Goal: Navigation & Orientation: Find specific page/section

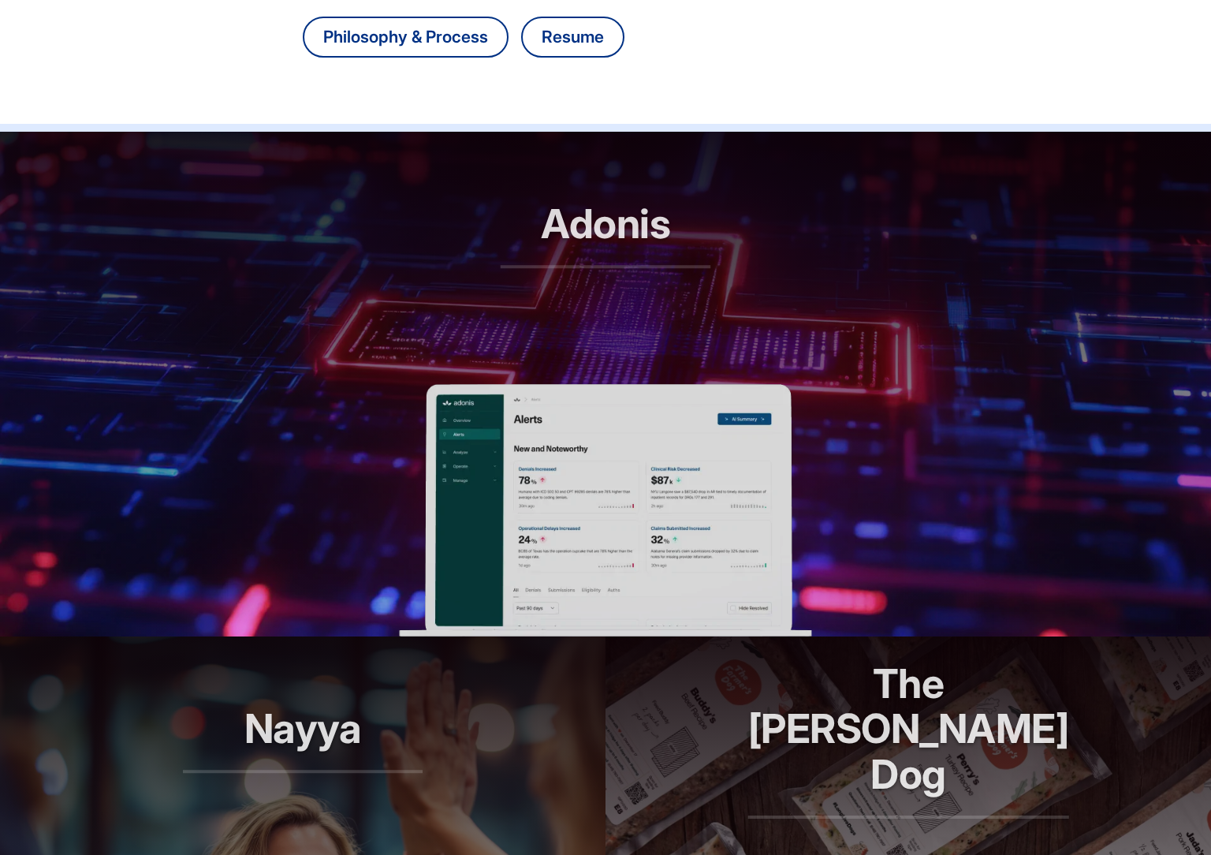
scroll to position [490, 0]
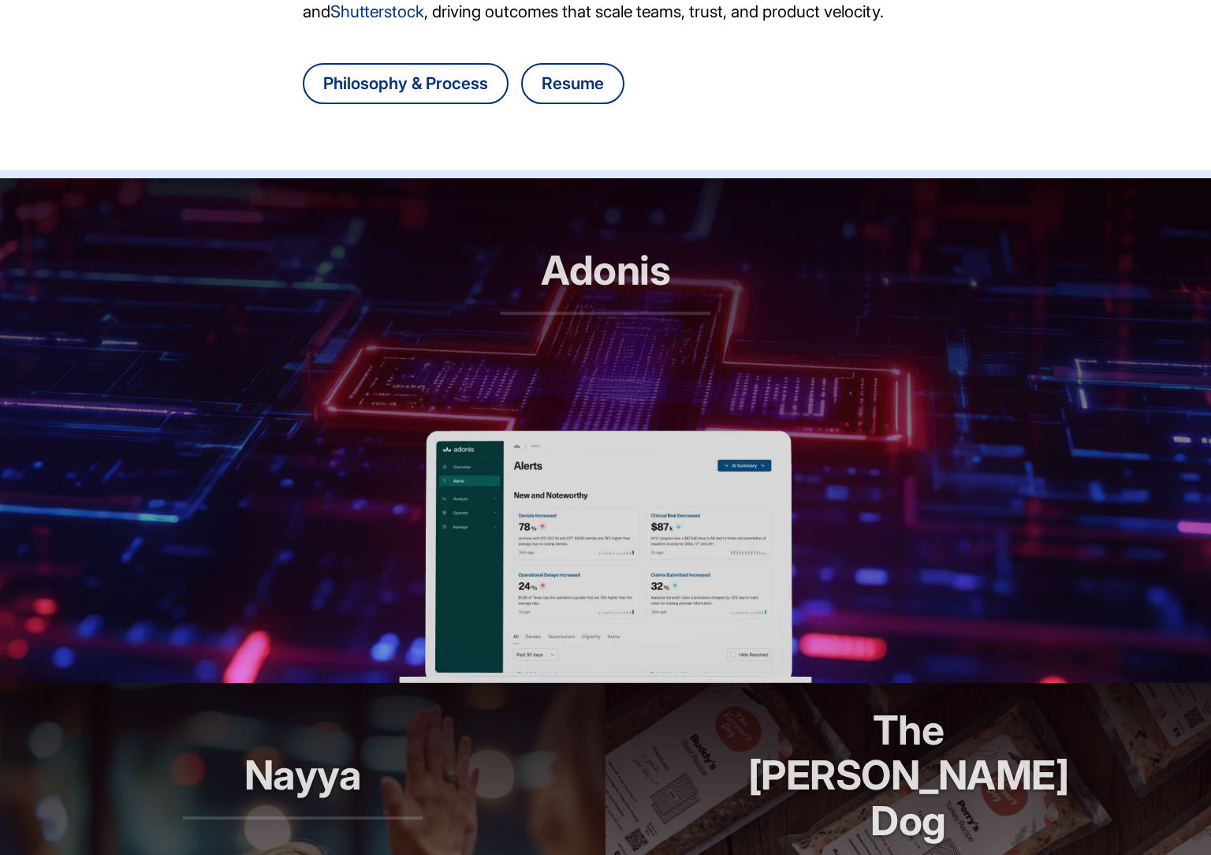
click at [576, 362] on header "Adonis RCM automation, reimagined" at bounding box center [605, 304] width 1211 height 252
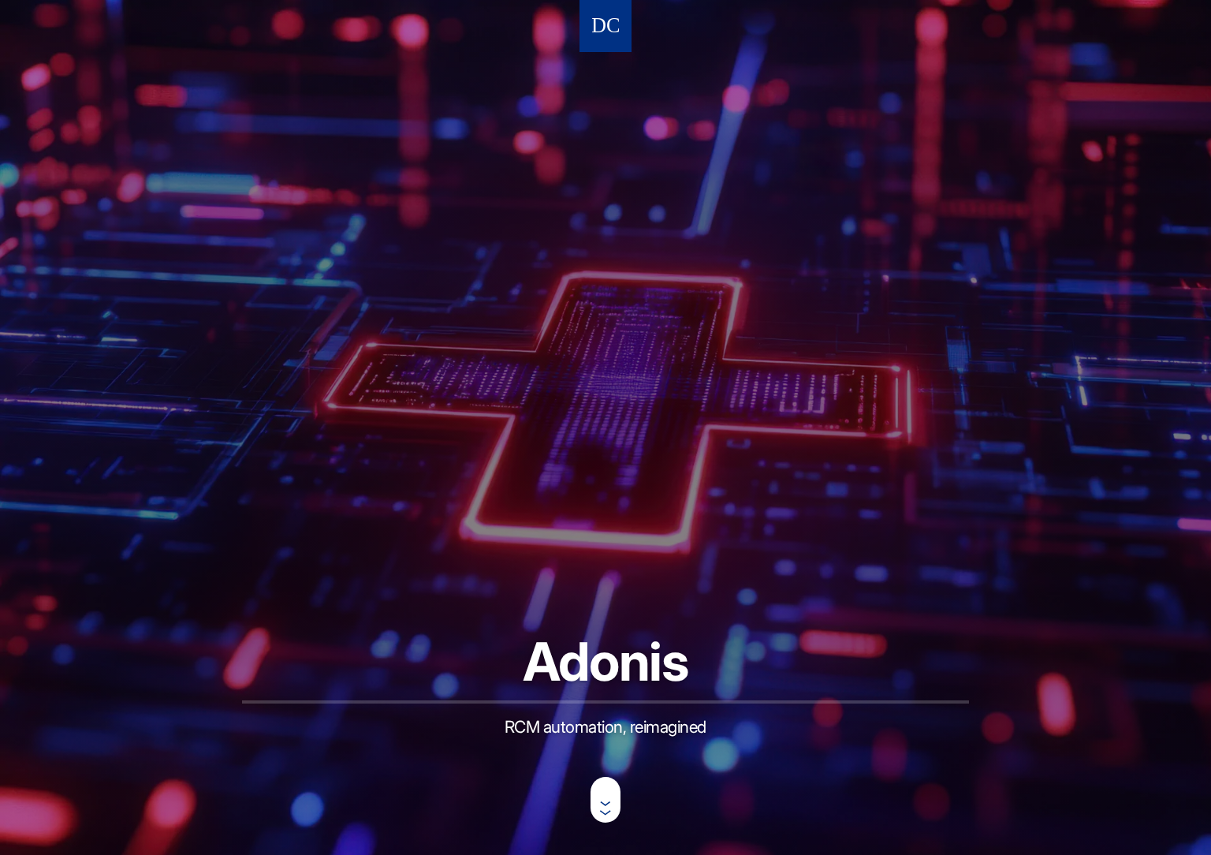
drag, startPoint x: 603, startPoint y: 6, endPoint x: 602, endPoint y: 30, distance: 24.5
click at [603, 8] on nav at bounding box center [606, 26] width 52 height 52
click at [602, 30] on img at bounding box center [605, 26] width 27 height 29
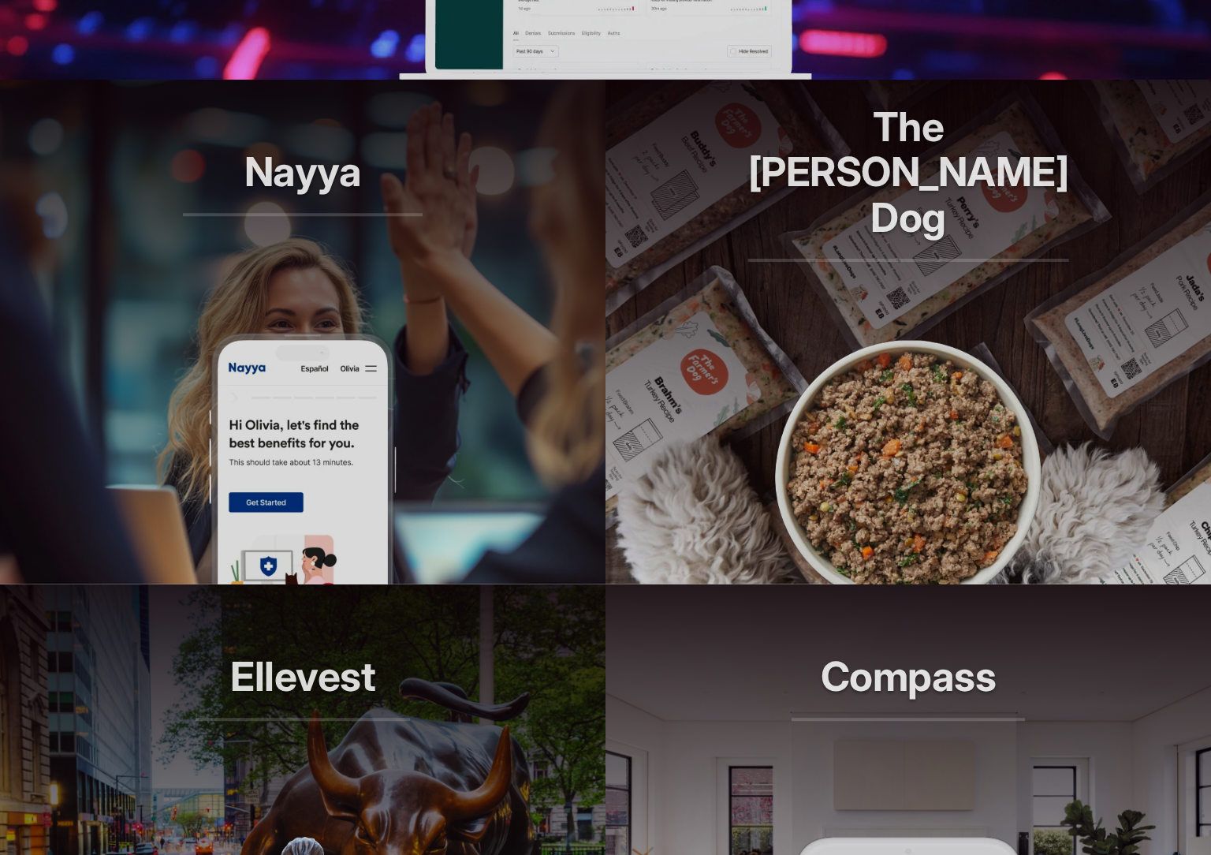
click at [874, 372] on img at bounding box center [908, 458] width 284 height 252
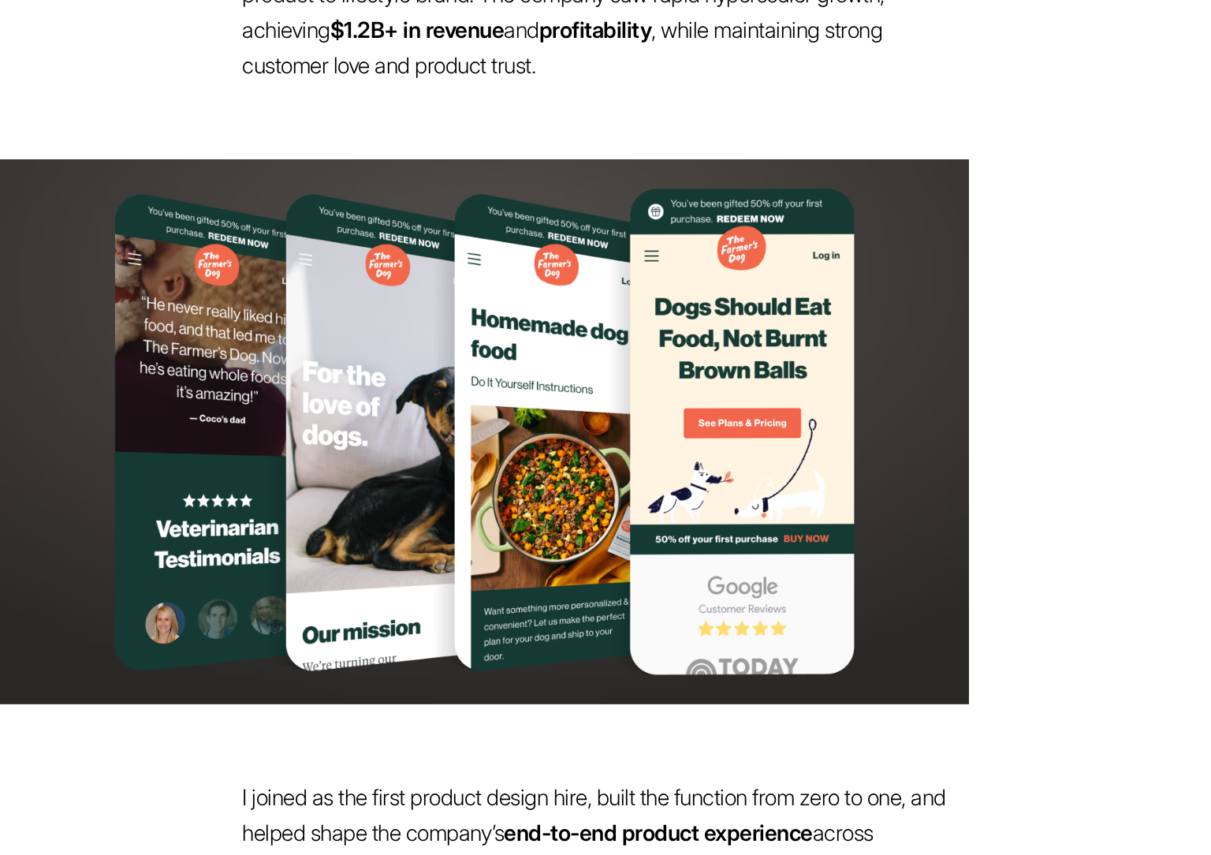
scroll to position [955, 0]
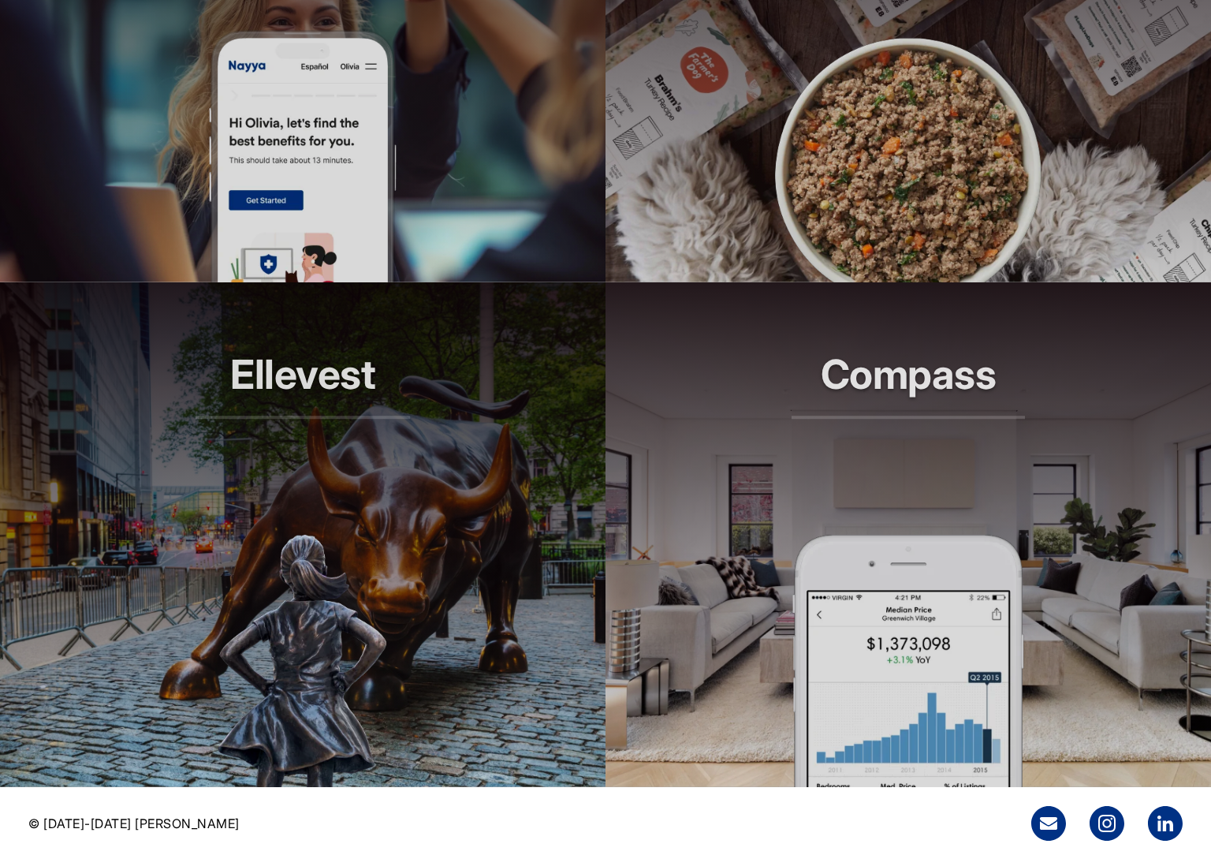
scroll to position [1395, 0]
click at [952, 257] on img at bounding box center [908, 157] width 284 height 252
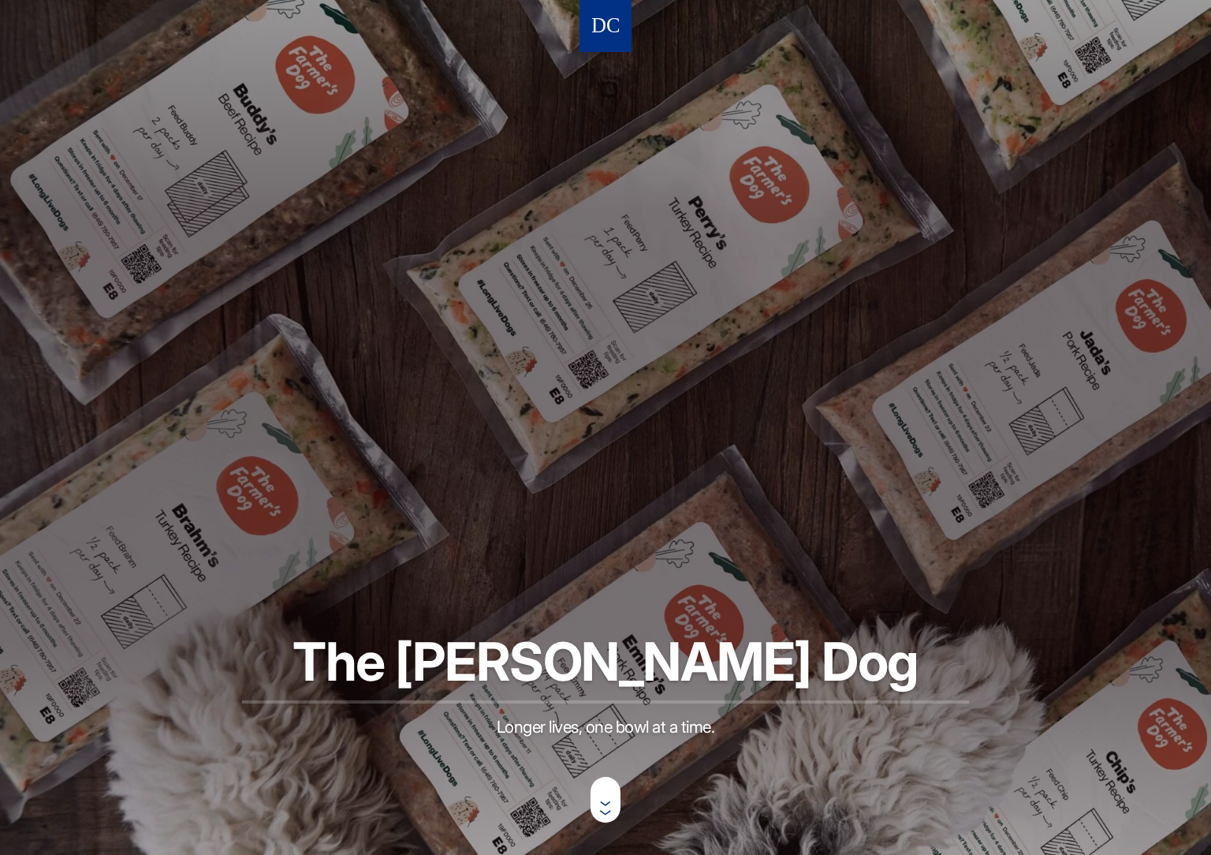
click at [605, 28] on img at bounding box center [605, 26] width 27 height 29
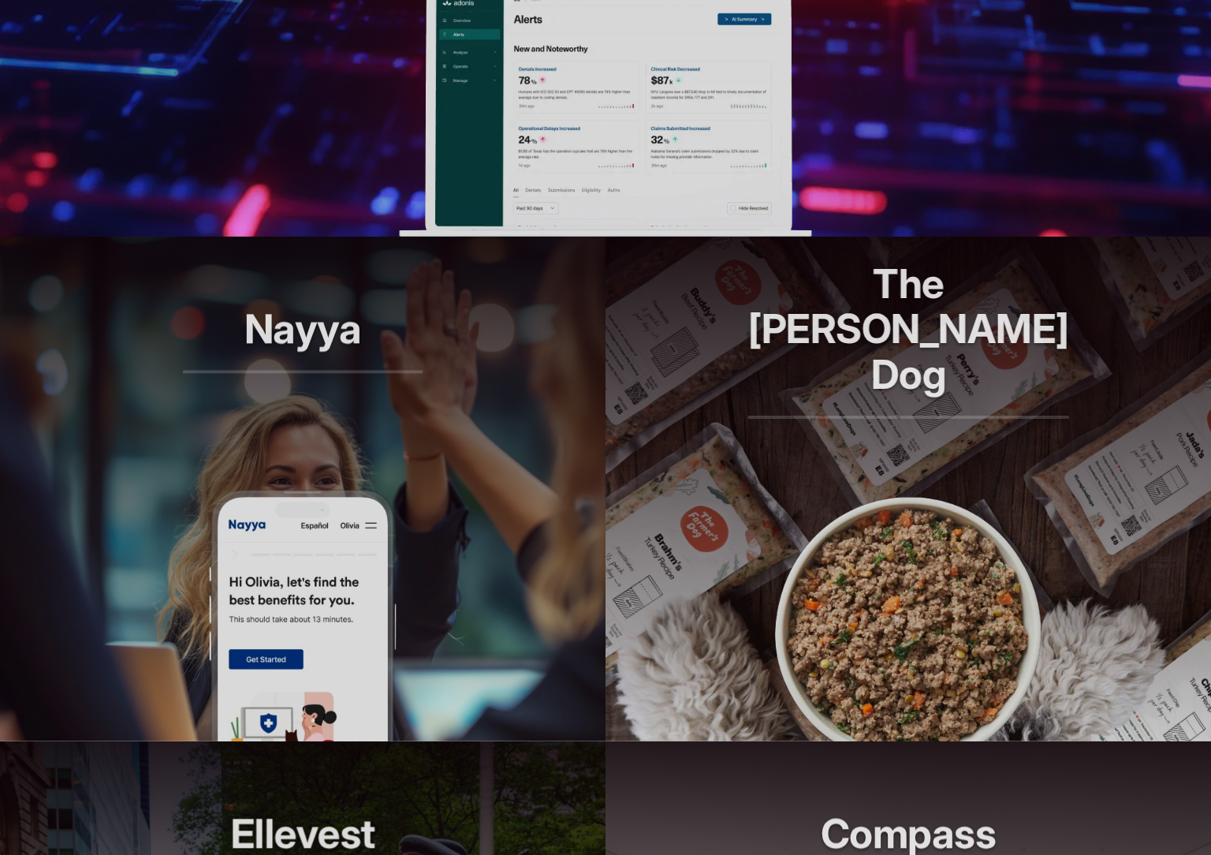
scroll to position [1395, 0]
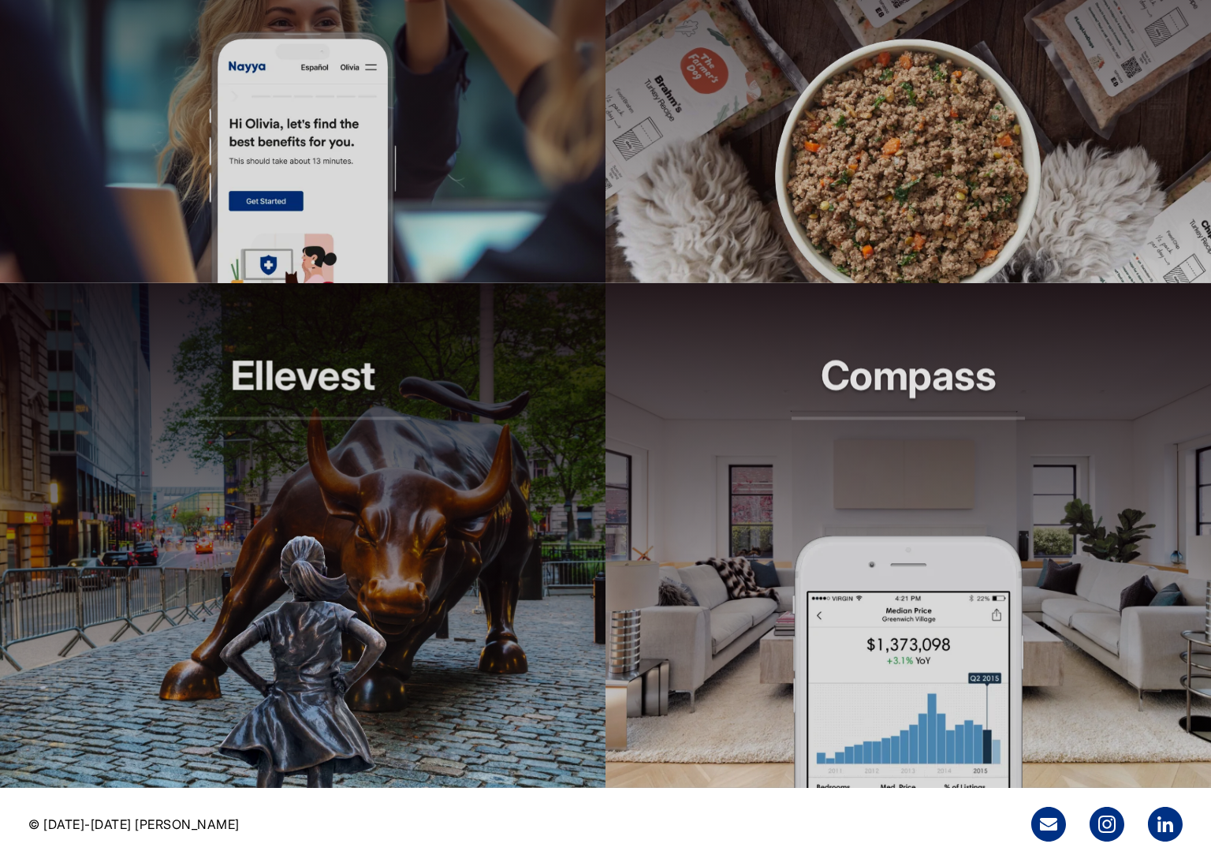
click at [422, 445] on header "Ellevest Smarter investing, built for her" at bounding box center [303, 409] width 606 height 252
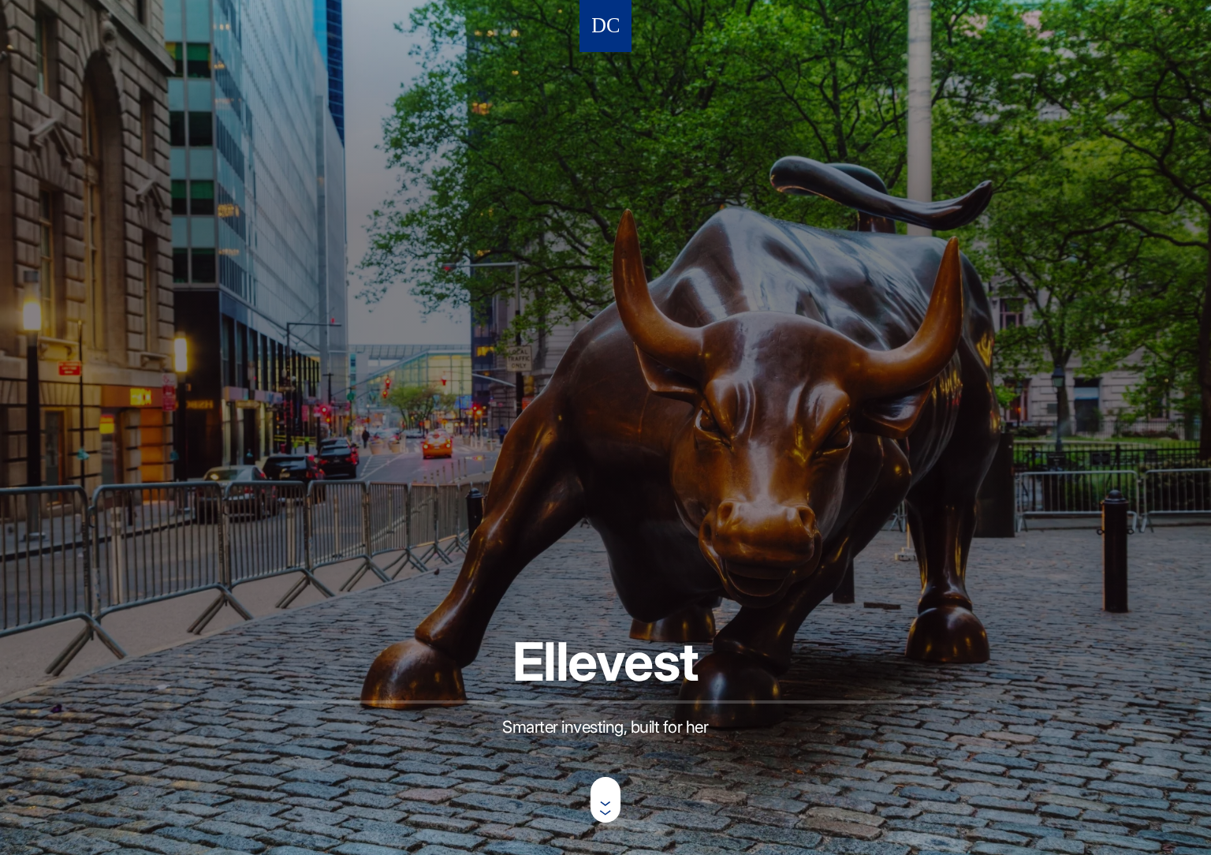
click at [602, 28] on img at bounding box center [605, 26] width 27 height 29
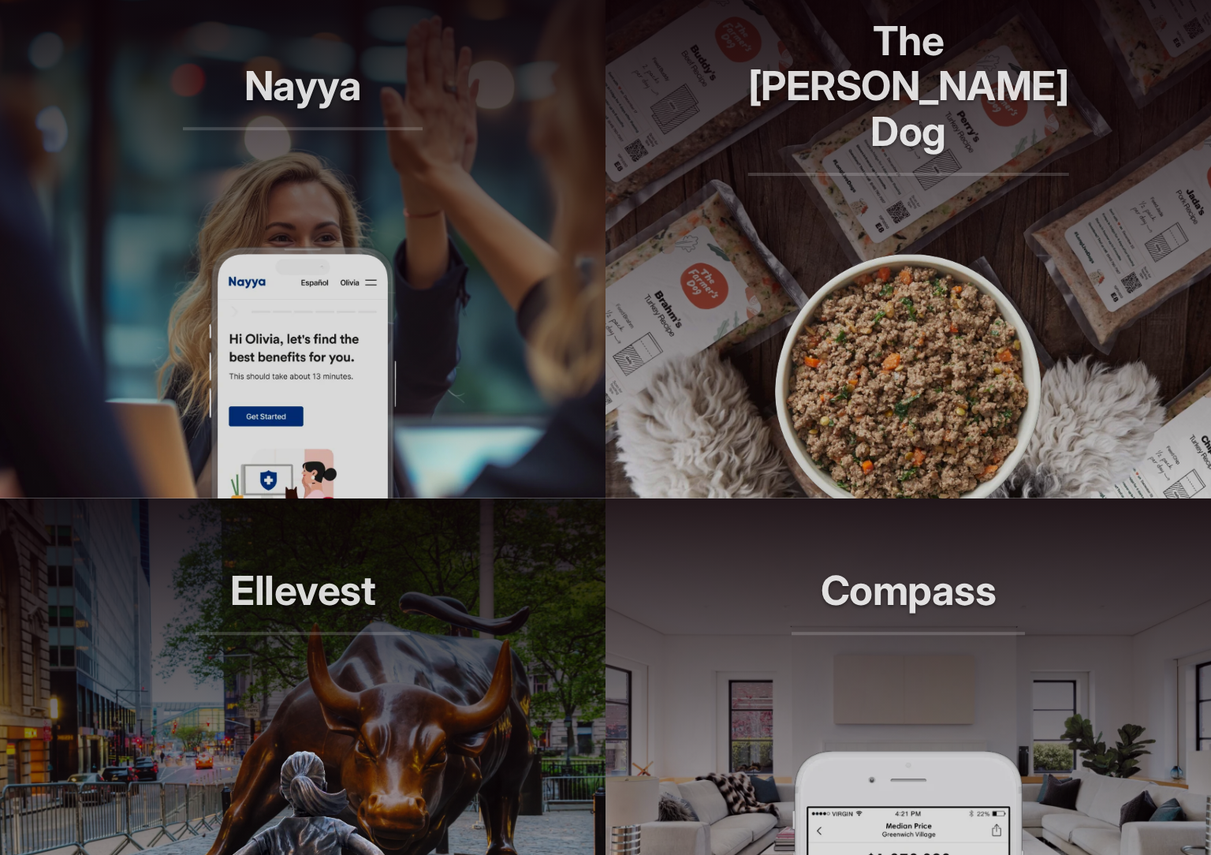
scroll to position [1395, 0]
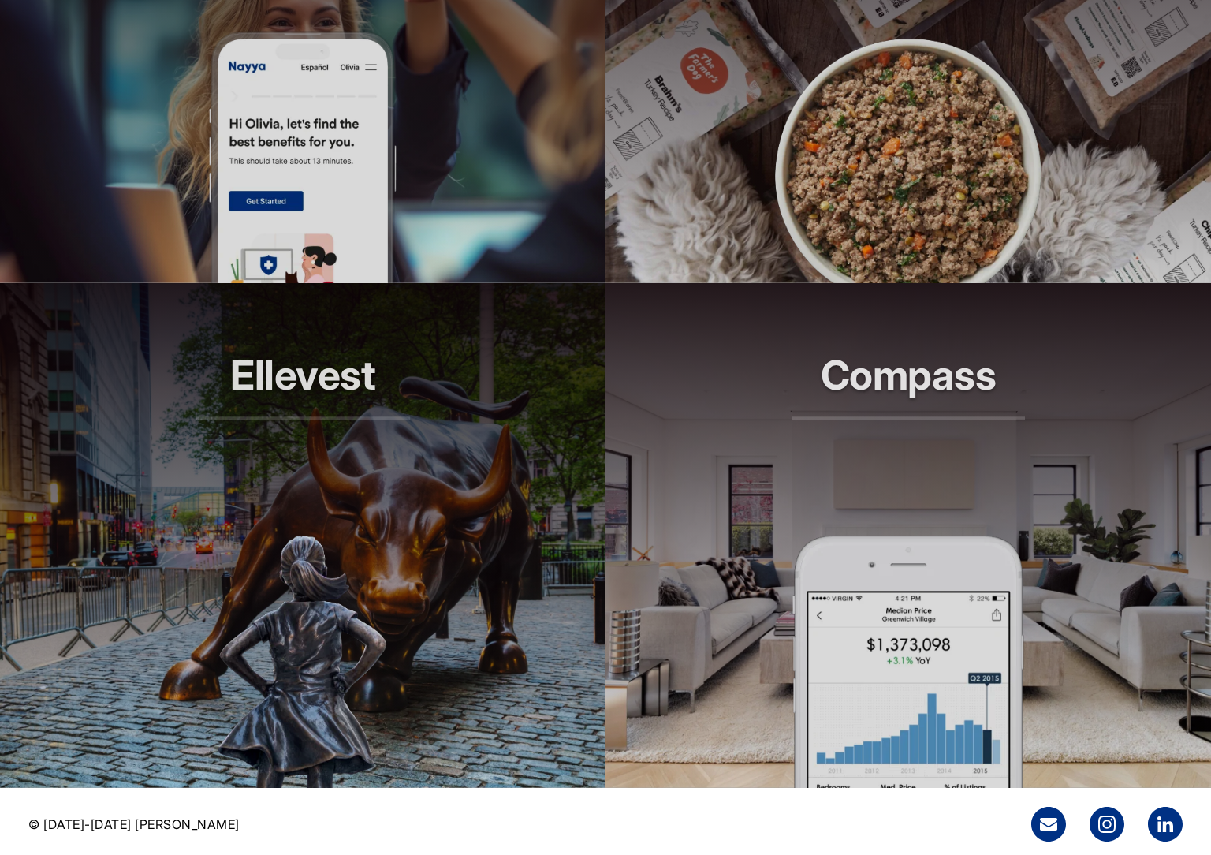
click at [401, 136] on article "Nayya Smarter decisions, better benefits" at bounding box center [303, 30] width 606 height 505
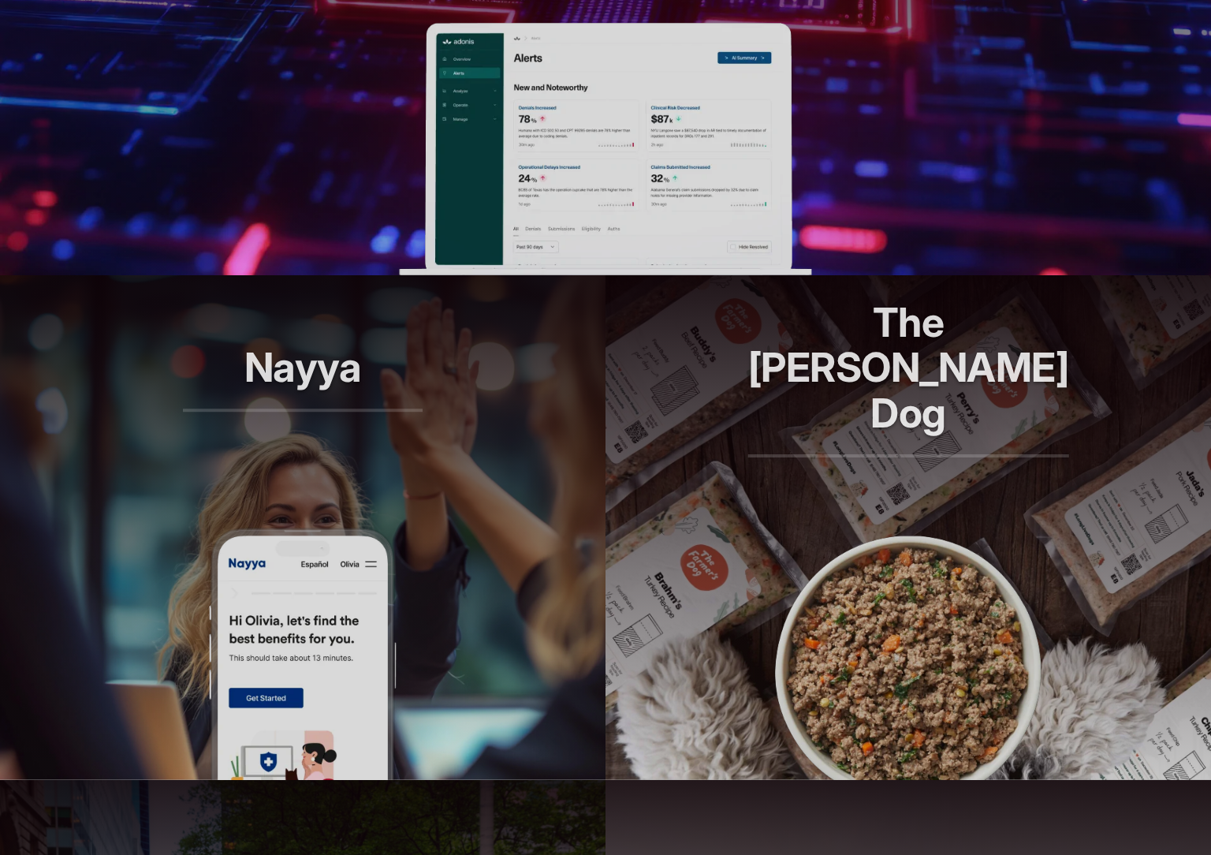
scroll to position [874, 0]
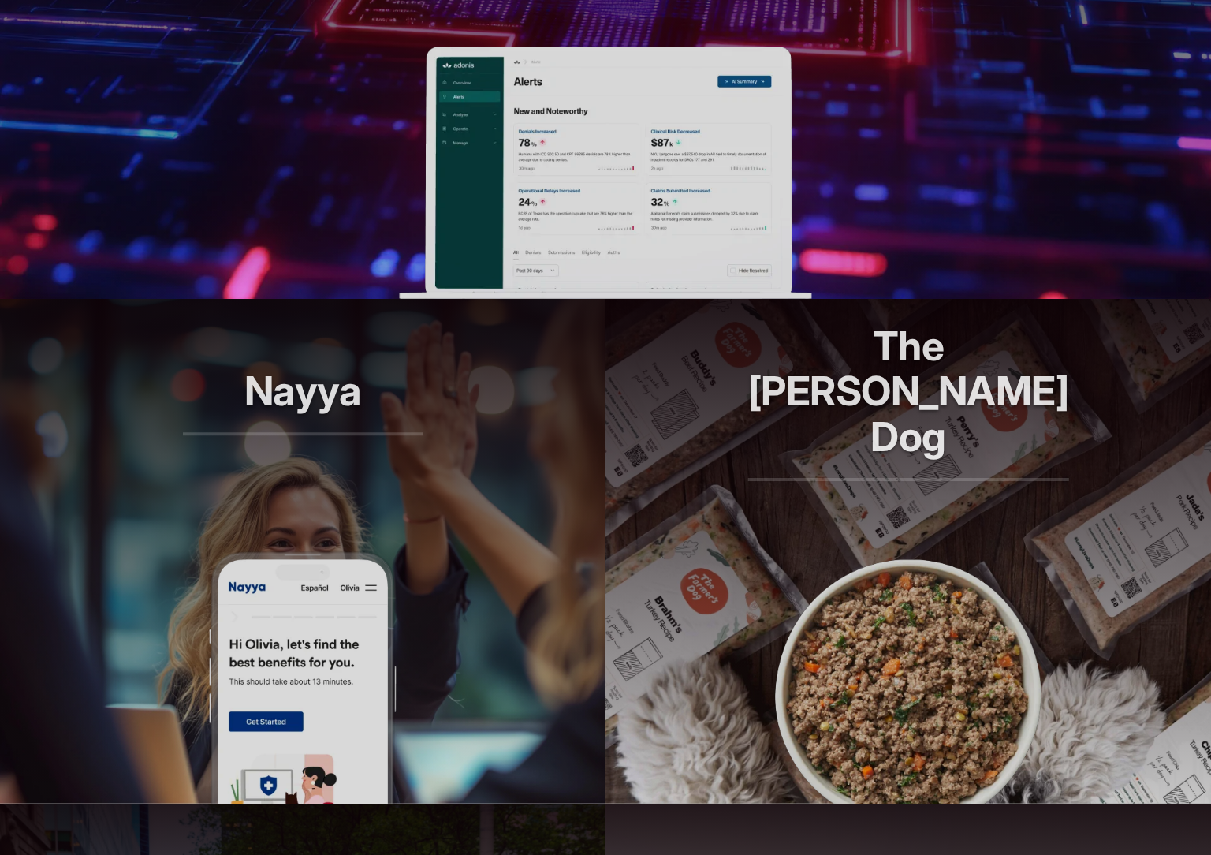
click at [517, 271] on img at bounding box center [605, 173] width 412 height 252
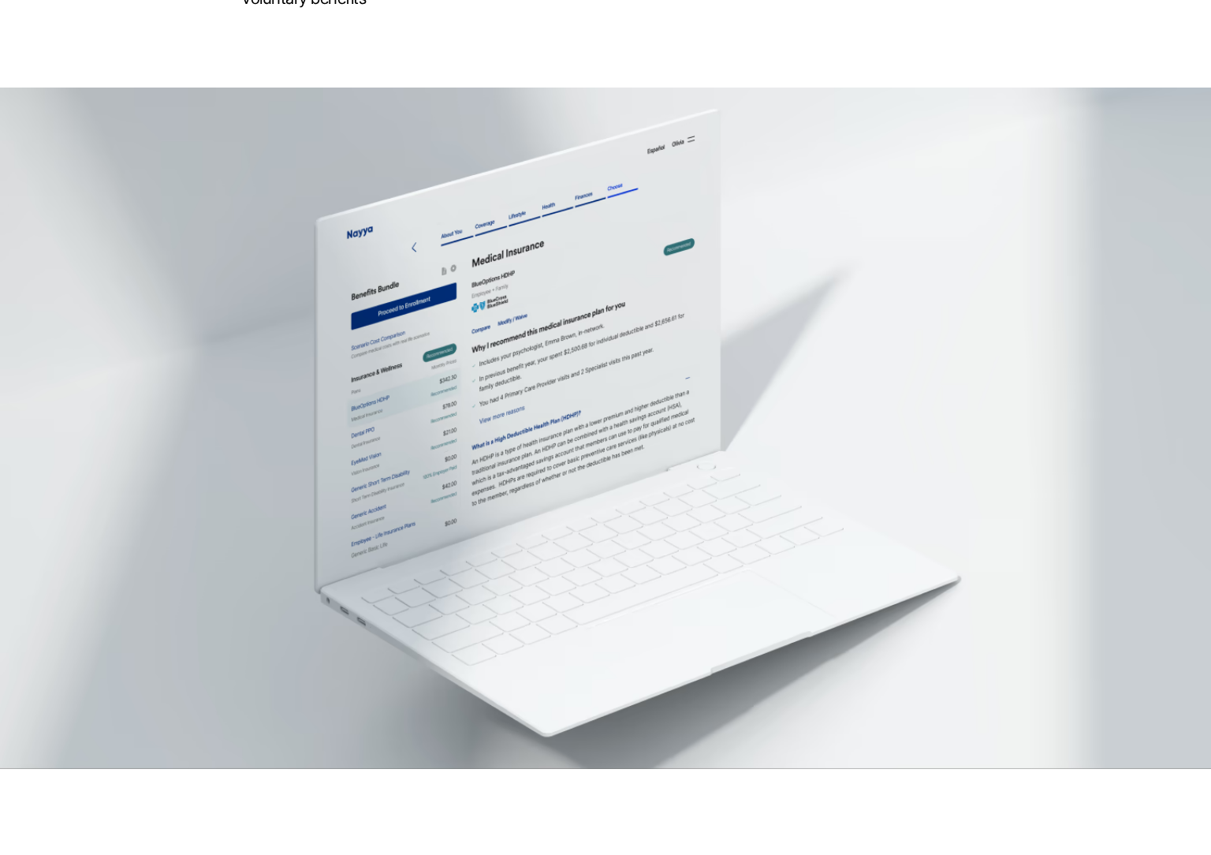
scroll to position [4537, 0]
